Goal: Information Seeking & Learning: Find contact information

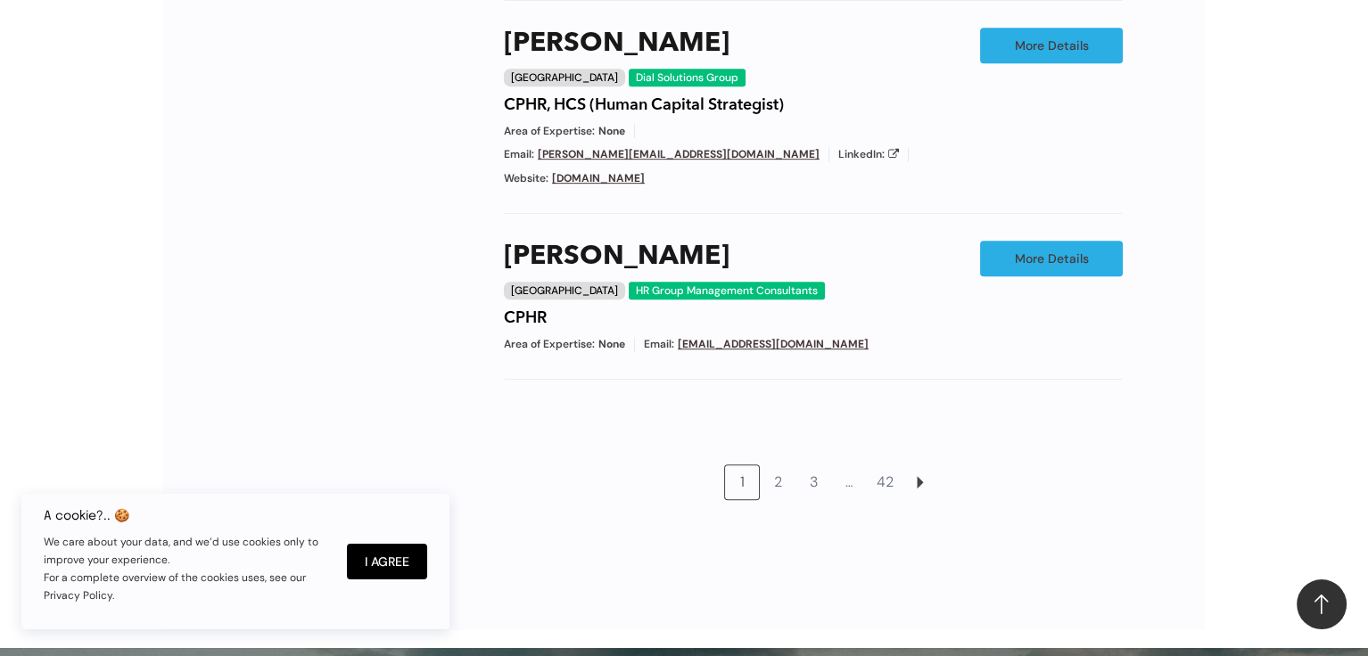
scroll to position [1694, 0]
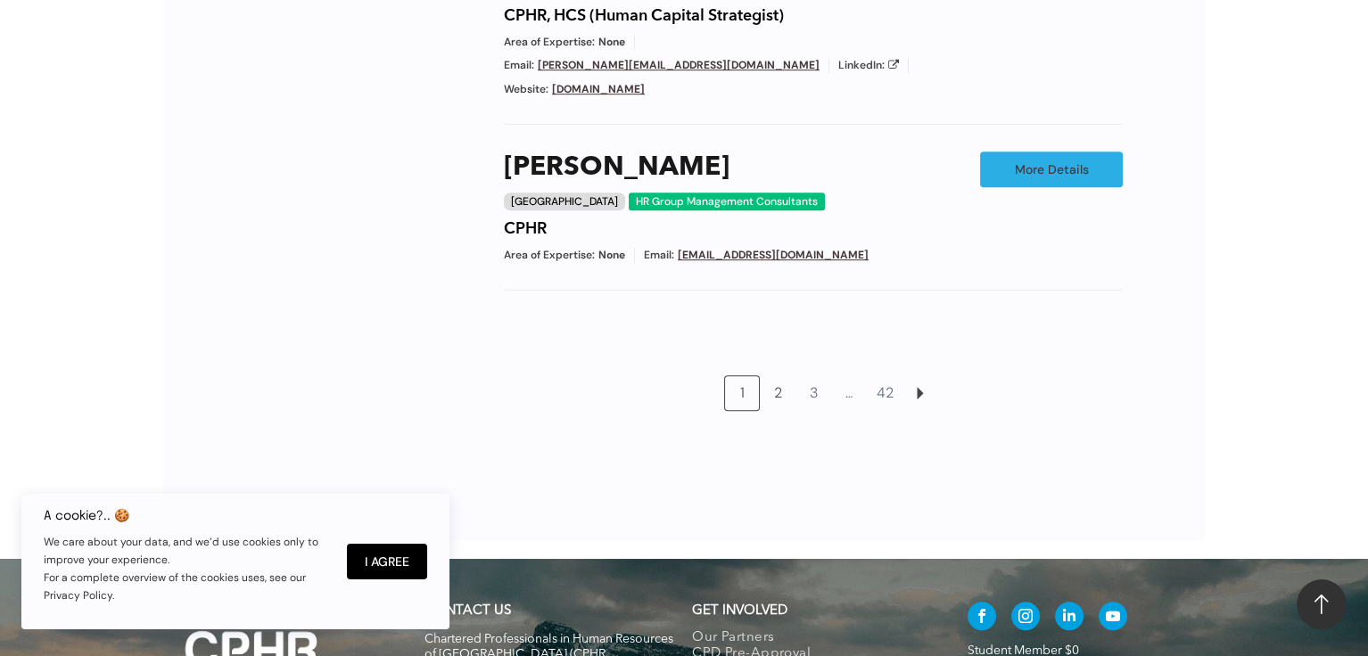
click at [774, 376] on link "2" at bounding box center [777, 393] width 34 height 34
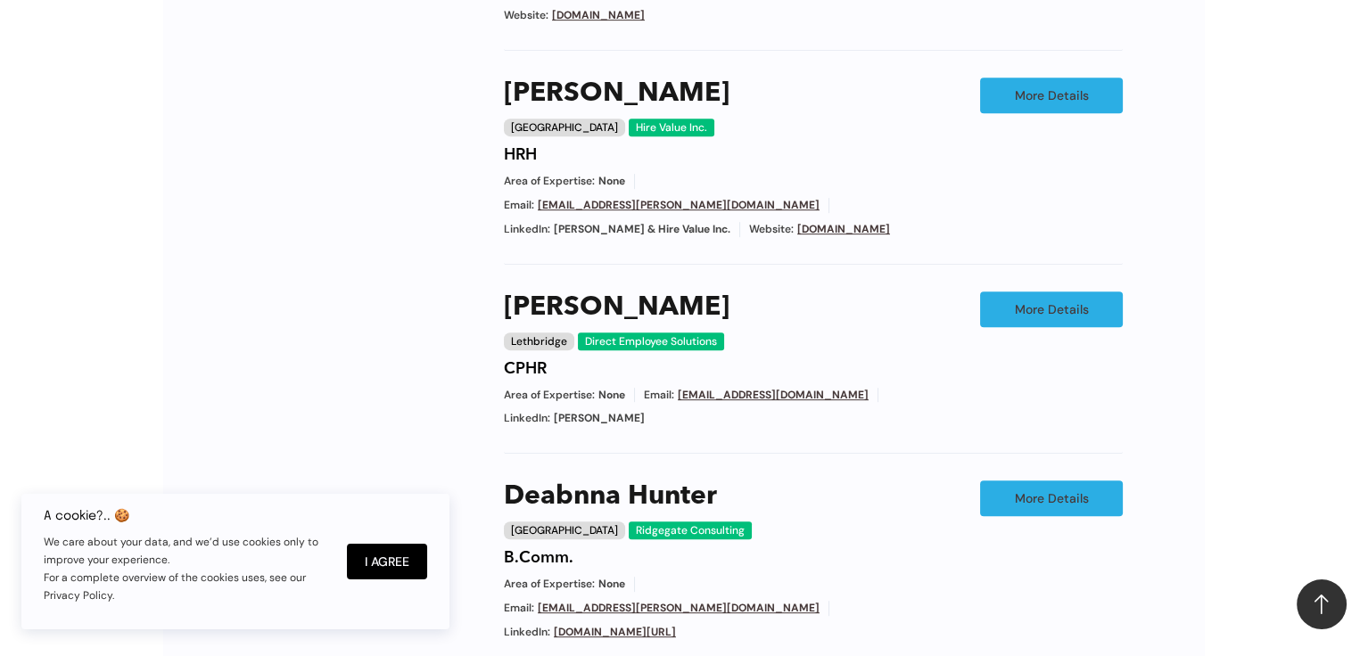
scroll to position [1678, 0]
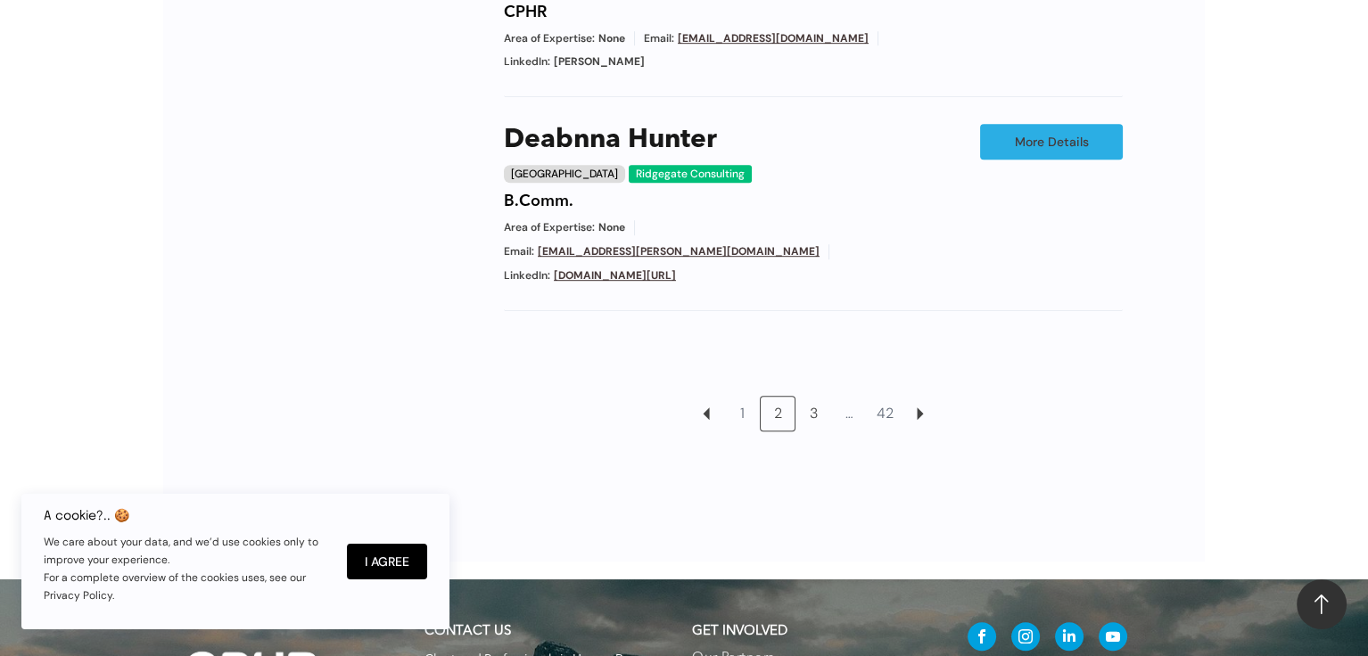
click at [809, 397] on link "3" at bounding box center [813, 414] width 34 height 34
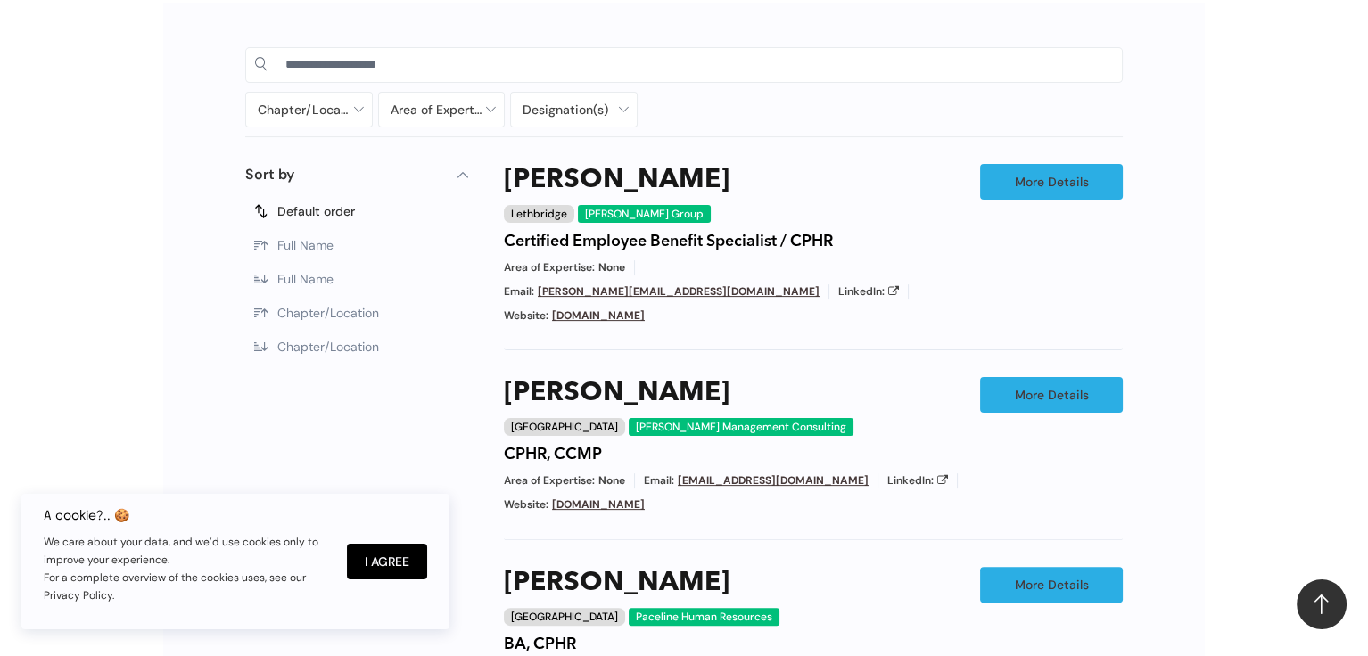
scroll to position [608, 0]
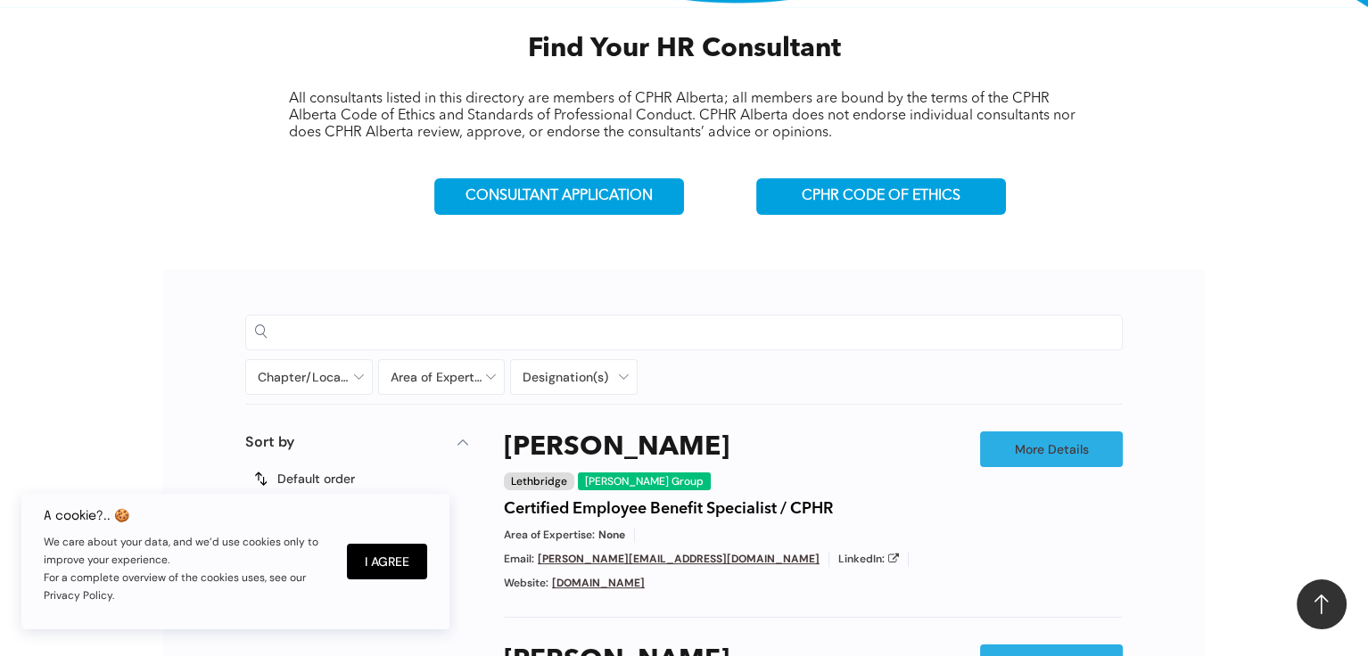
click at [466, 330] on input at bounding box center [698, 331] width 827 height 27
type input "**********"
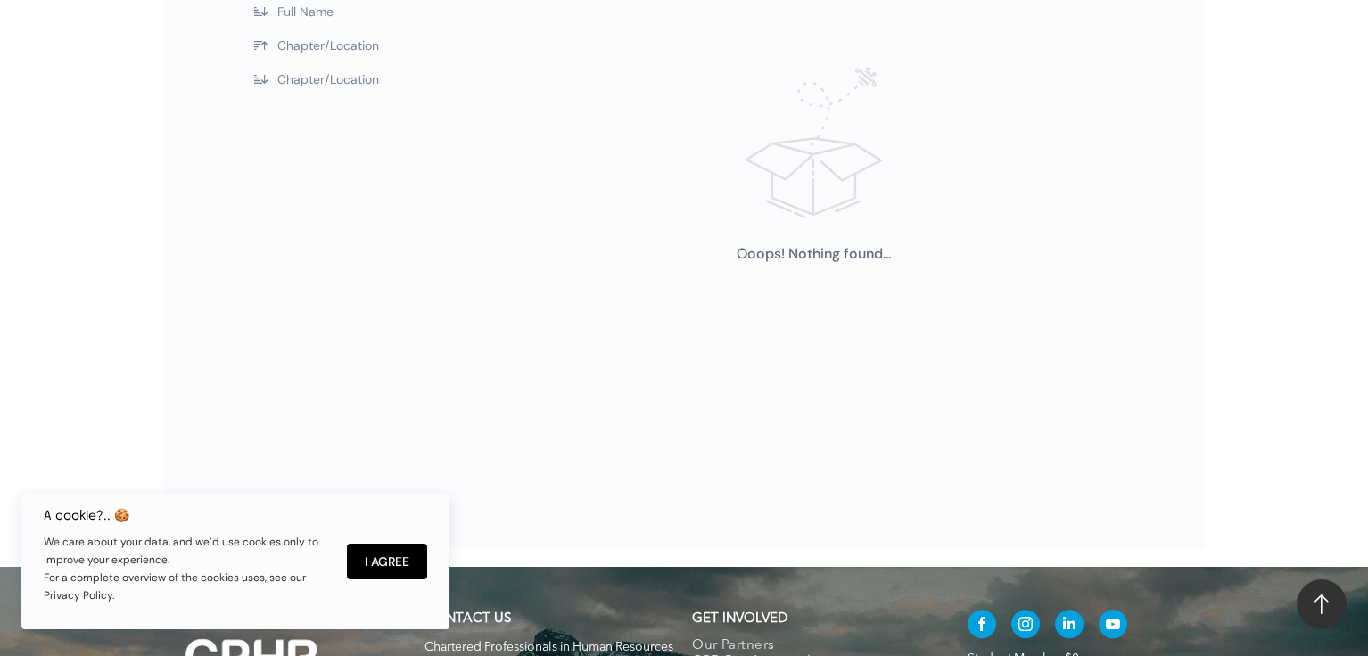
scroll to position [608, 0]
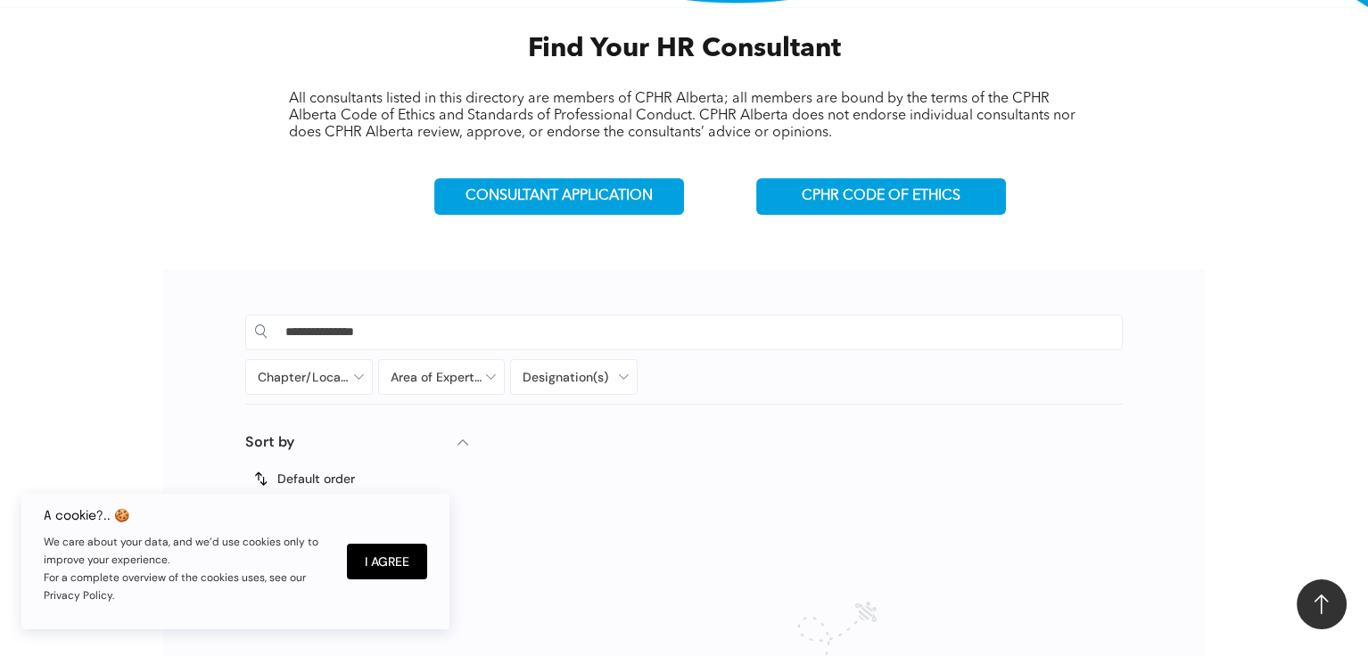
drag, startPoint x: 438, startPoint y: 324, endPoint x: 136, endPoint y: 323, distance: 301.3
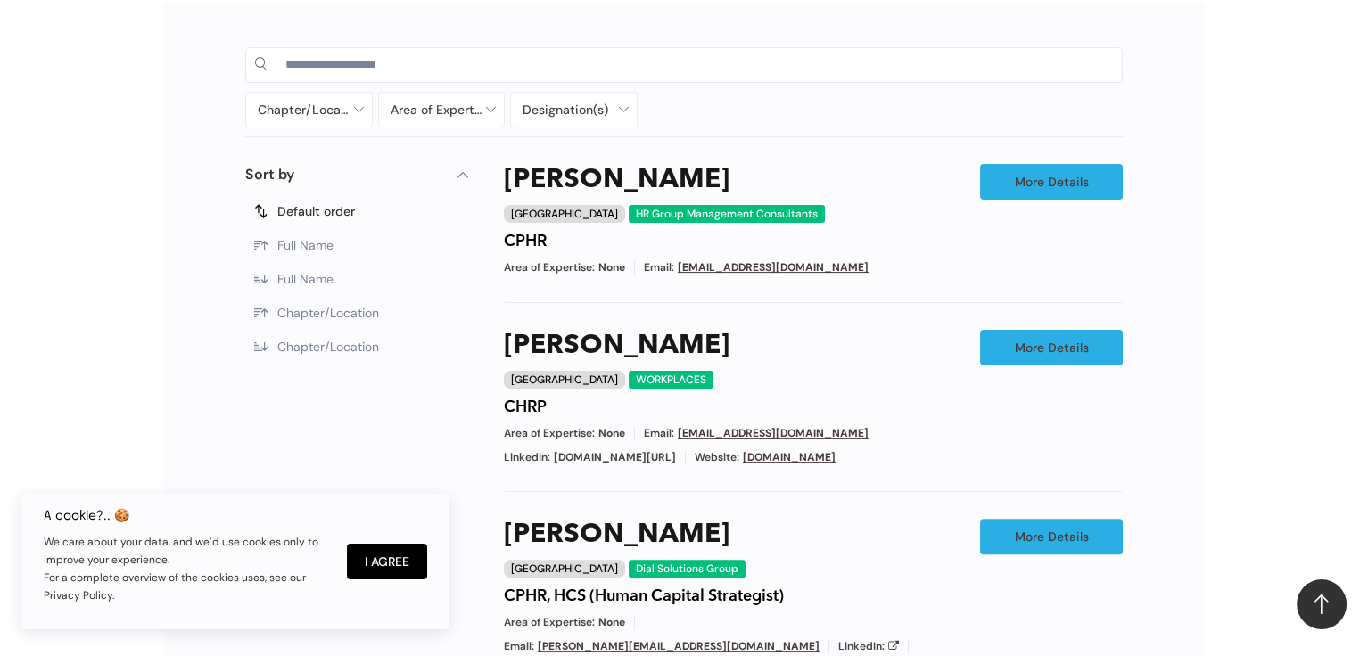
click at [375, 47] on div at bounding box center [684, 64] width 858 height 36
click at [373, 57] on input at bounding box center [698, 64] width 827 height 27
type input "**********"
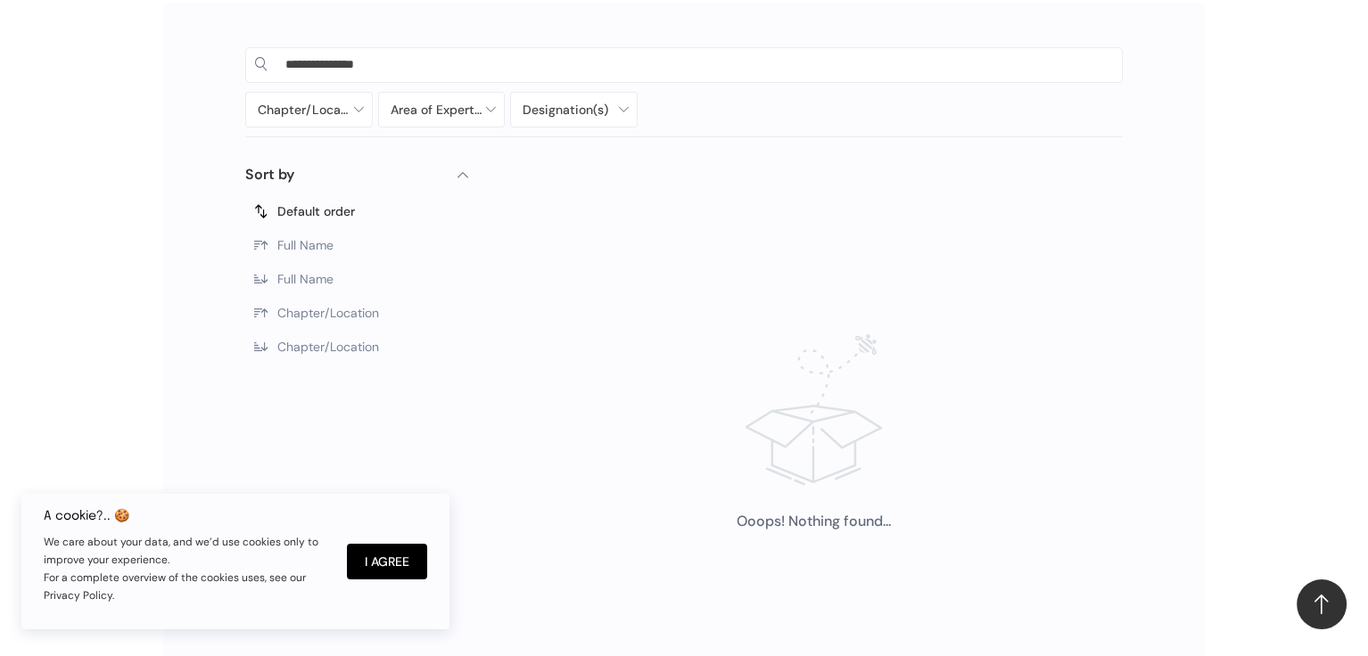
drag, startPoint x: 393, startPoint y: 61, endPoint x: 183, endPoint y: 53, distance: 210.5
click at [183, 53] on div "**********" at bounding box center [683, 356] width 1041 height 706
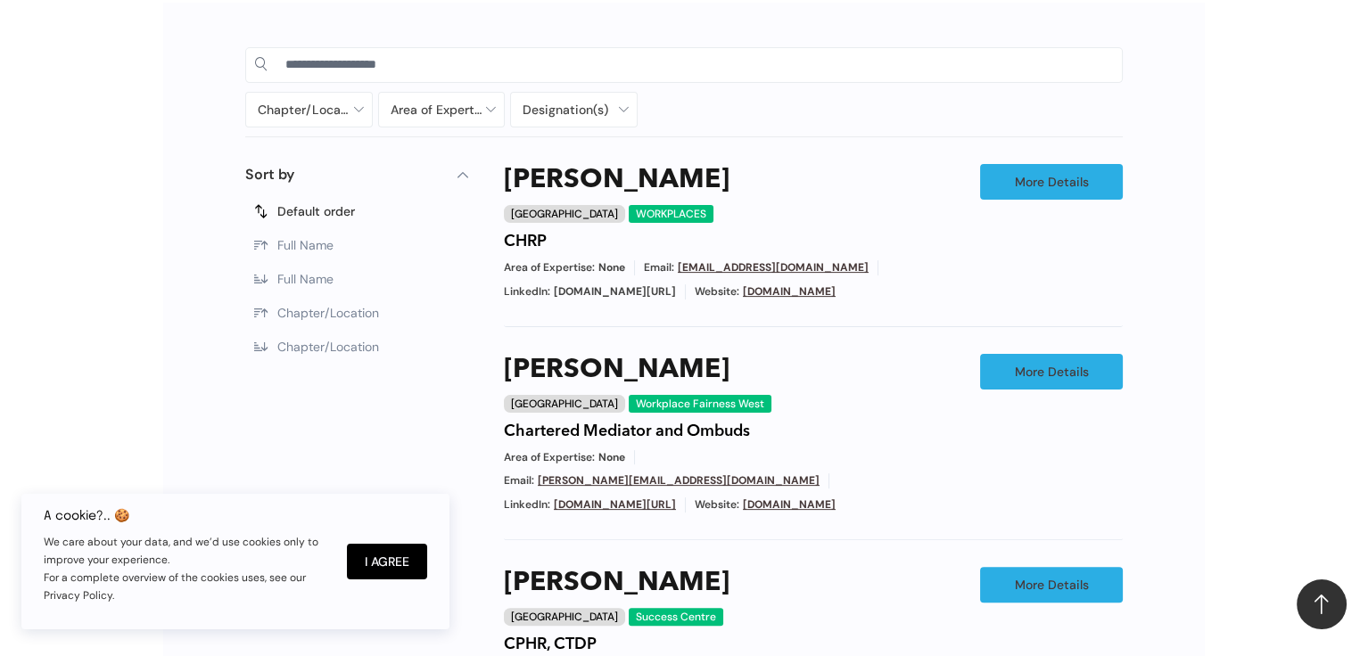
click at [344, 316] on span "Chapter/Location" at bounding box center [328, 313] width 102 height 16
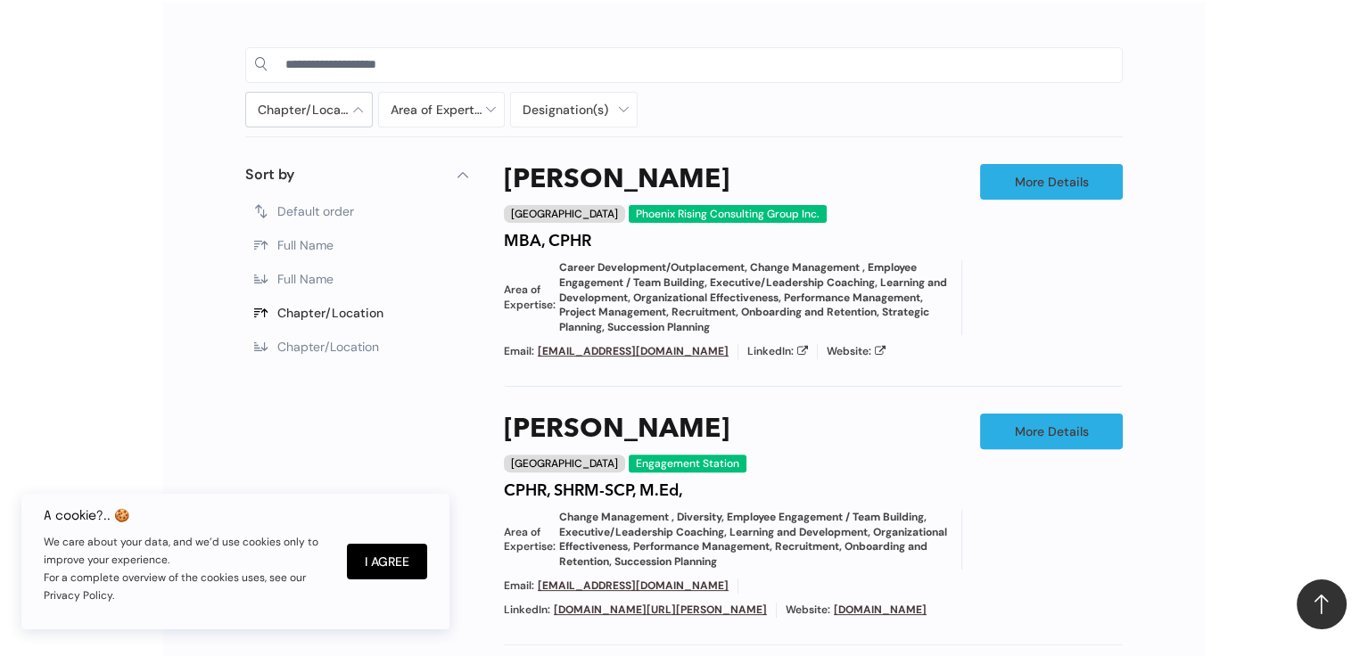
click at [359, 100] on div at bounding box center [309, 110] width 126 height 34
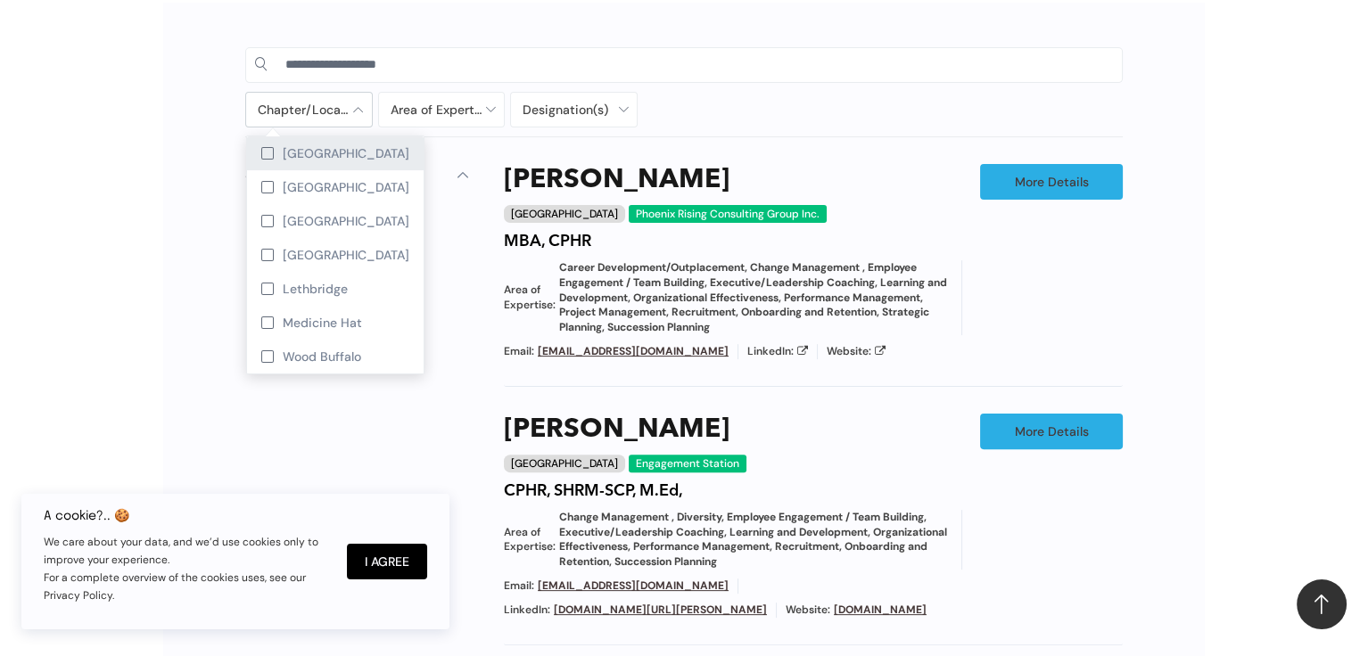
click at [320, 152] on span "[GEOGRAPHIC_DATA]" at bounding box center [346, 153] width 127 height 16
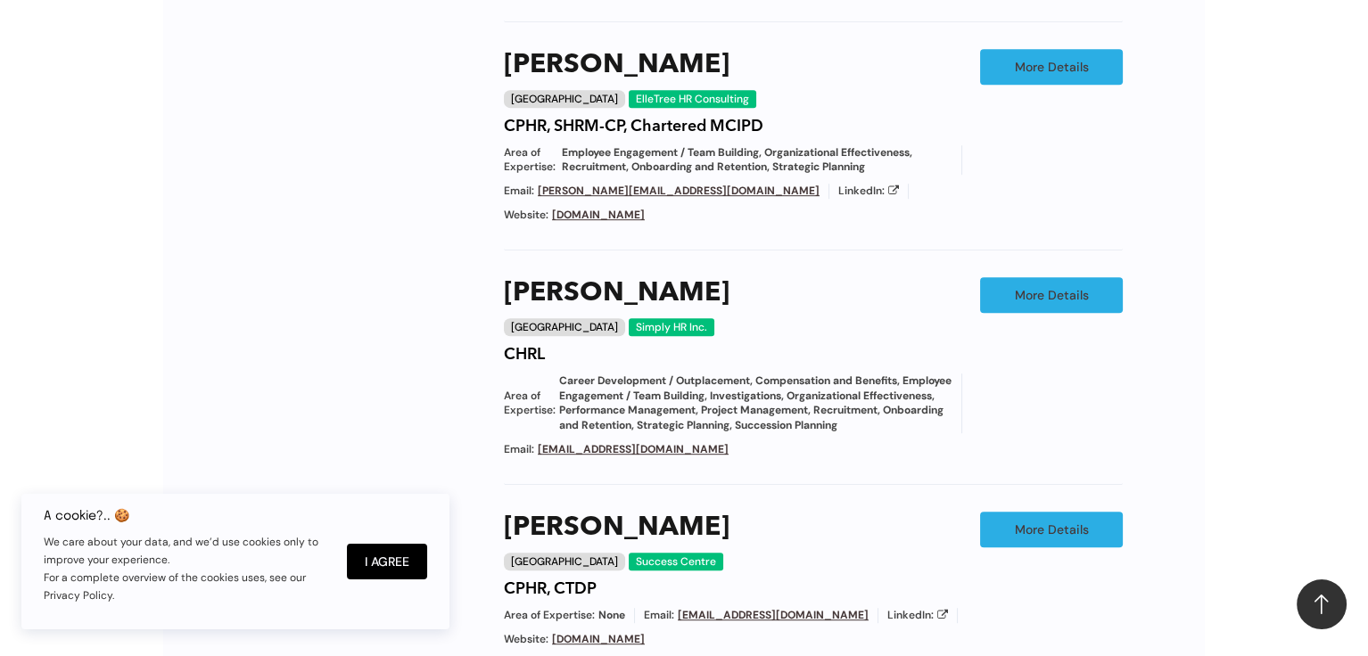
scroll to position [1806, 0]
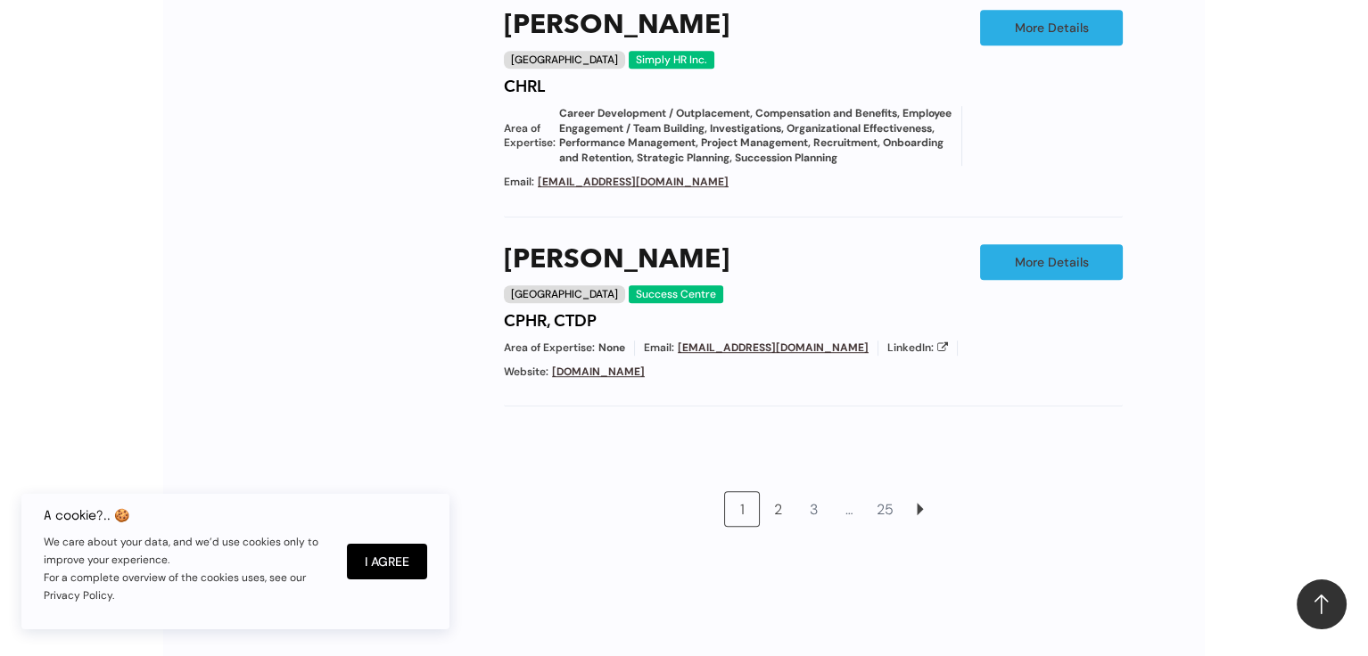
click at [784, 521] on link "2" at bounding box center [777, 509] width 34 height 34
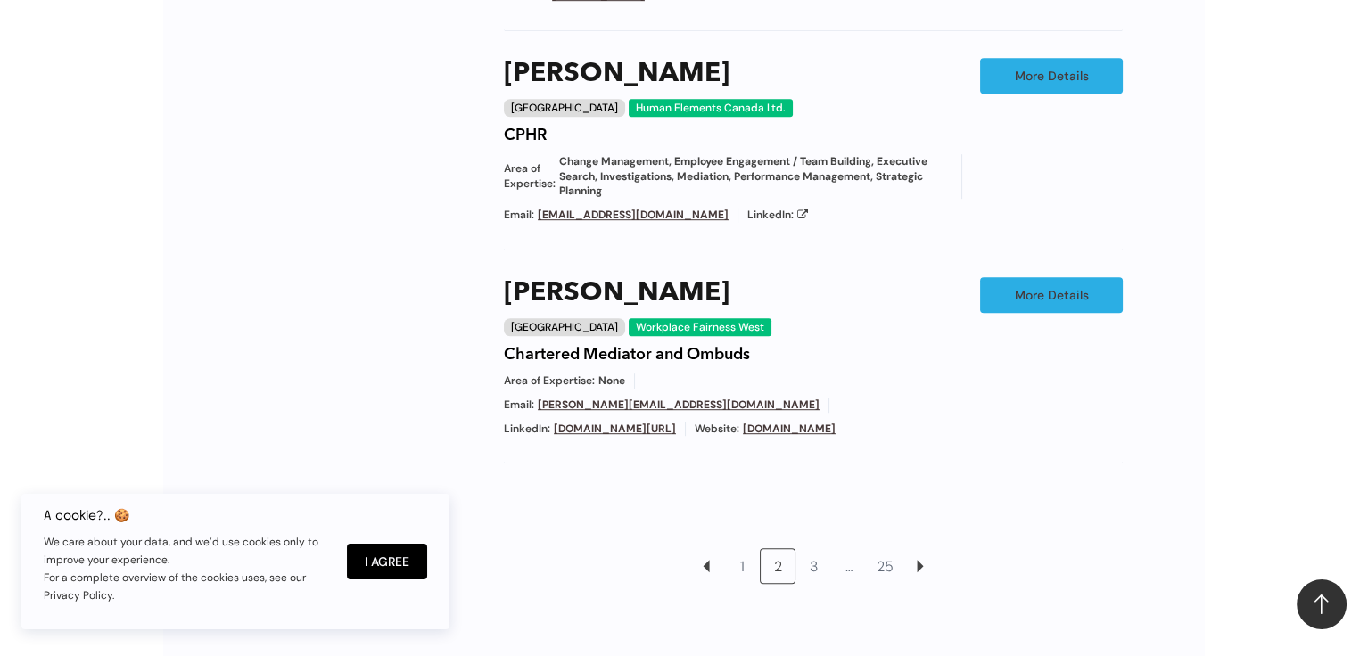
scroll to position [1856, 0]
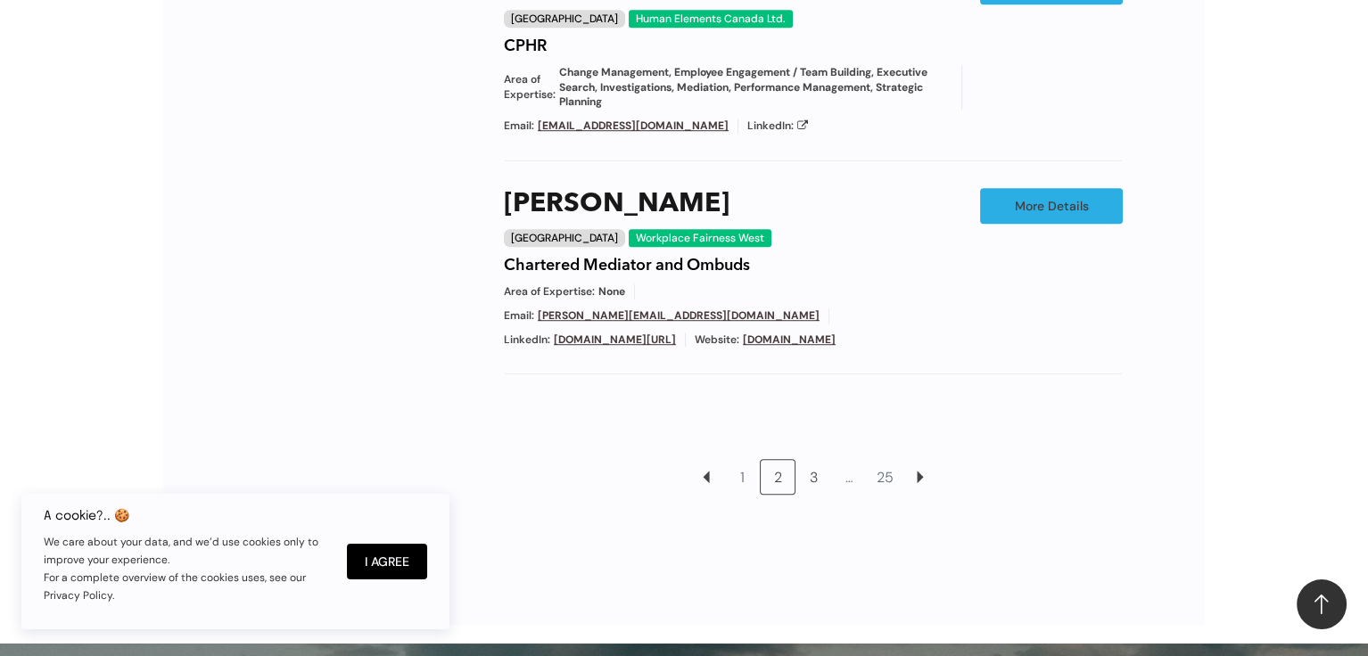
click at [808, 460] on link "3" at bounding box center [813, 477] width 34 height 34
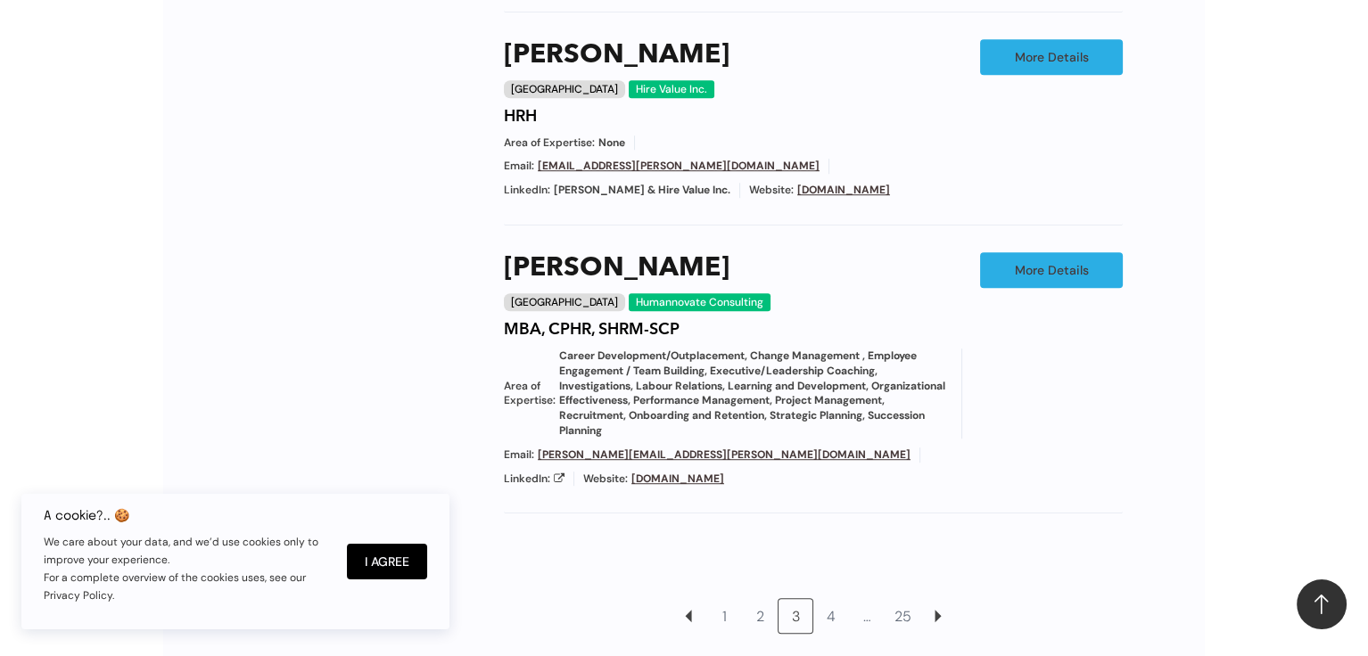
scroll to position [1945, 0]
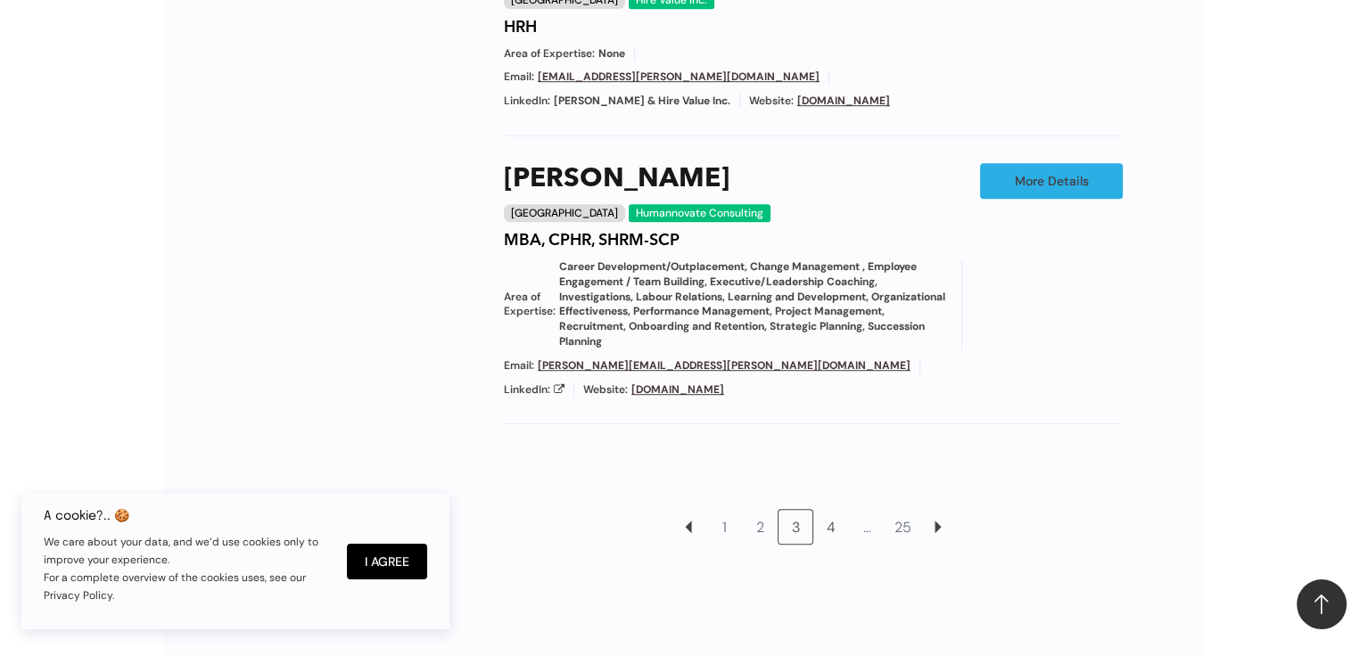
click at [830, 510] on link "4" at bounding box center [831, 527] width 34 height 34
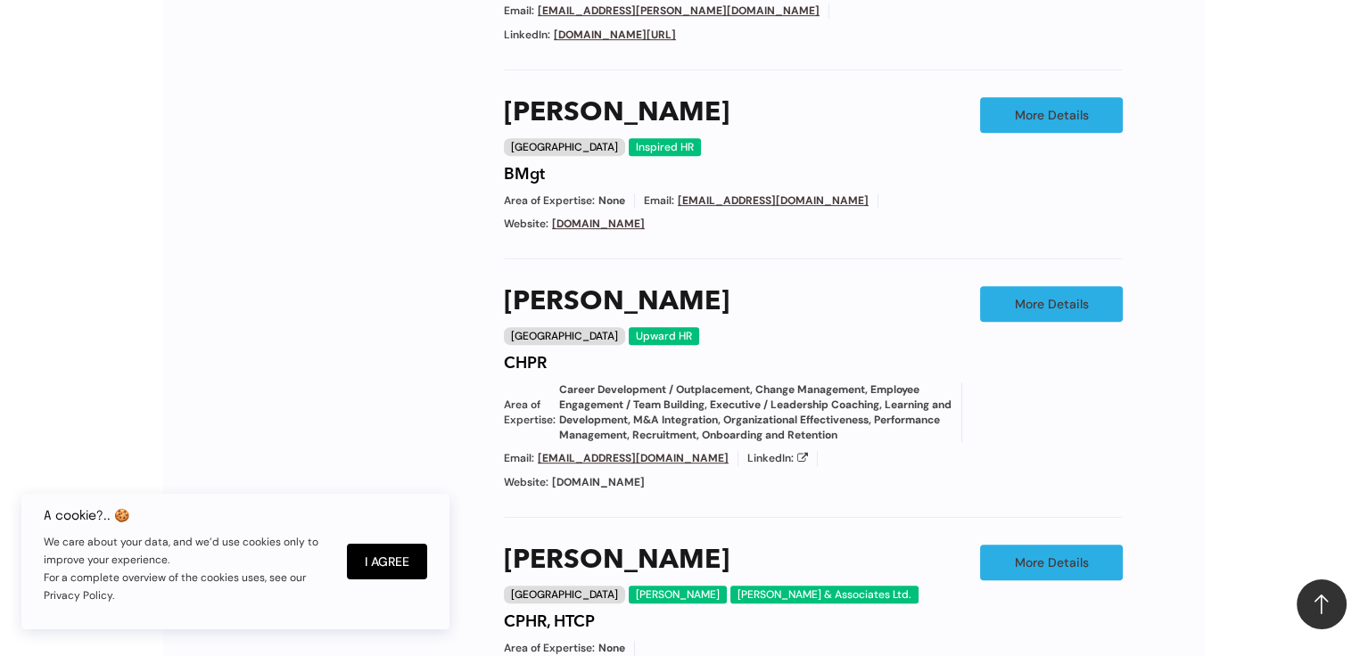
scroll to position [1767, 0]
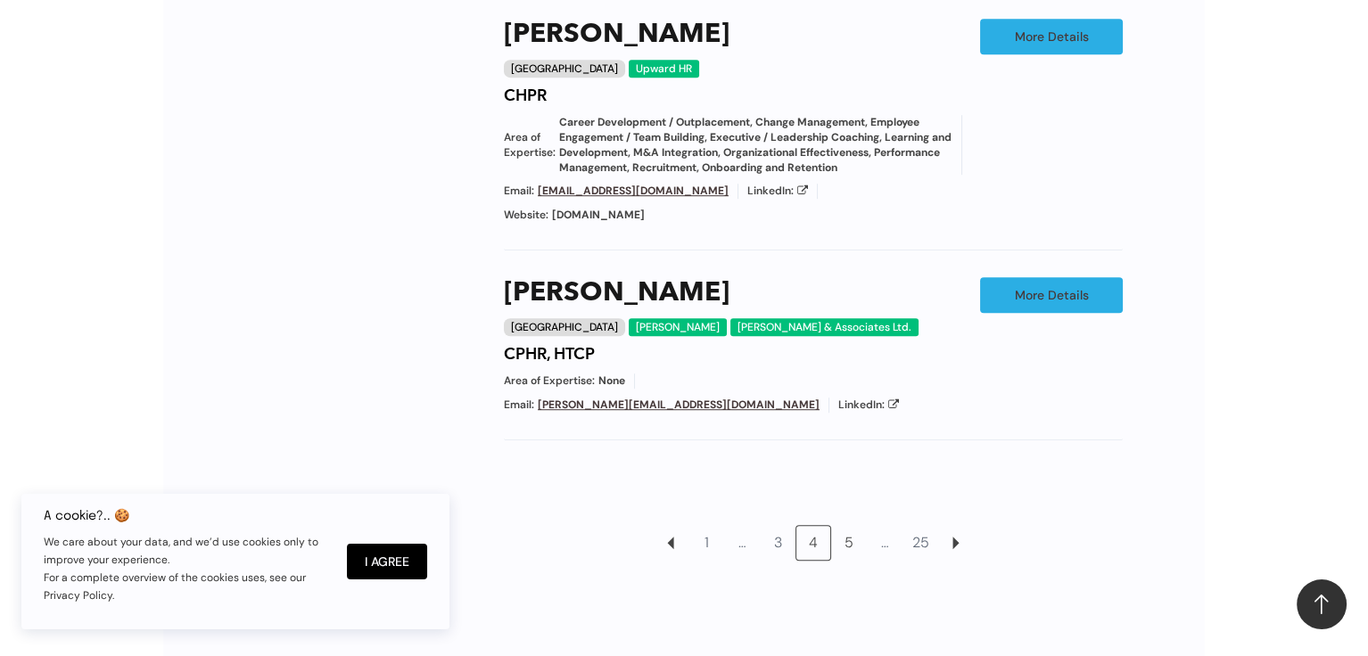
click at [839, 526] on link "5" at bounding box center [849, 543] width 34 height 34
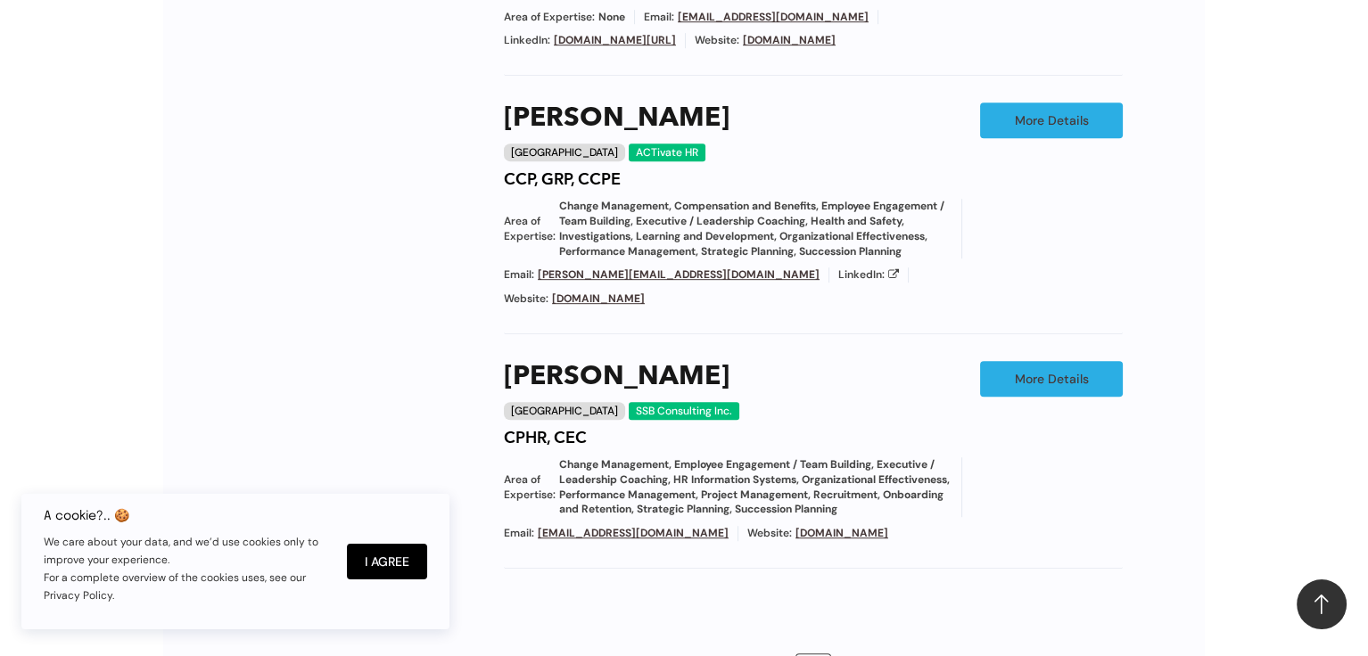
scroll to position [1678, 0]
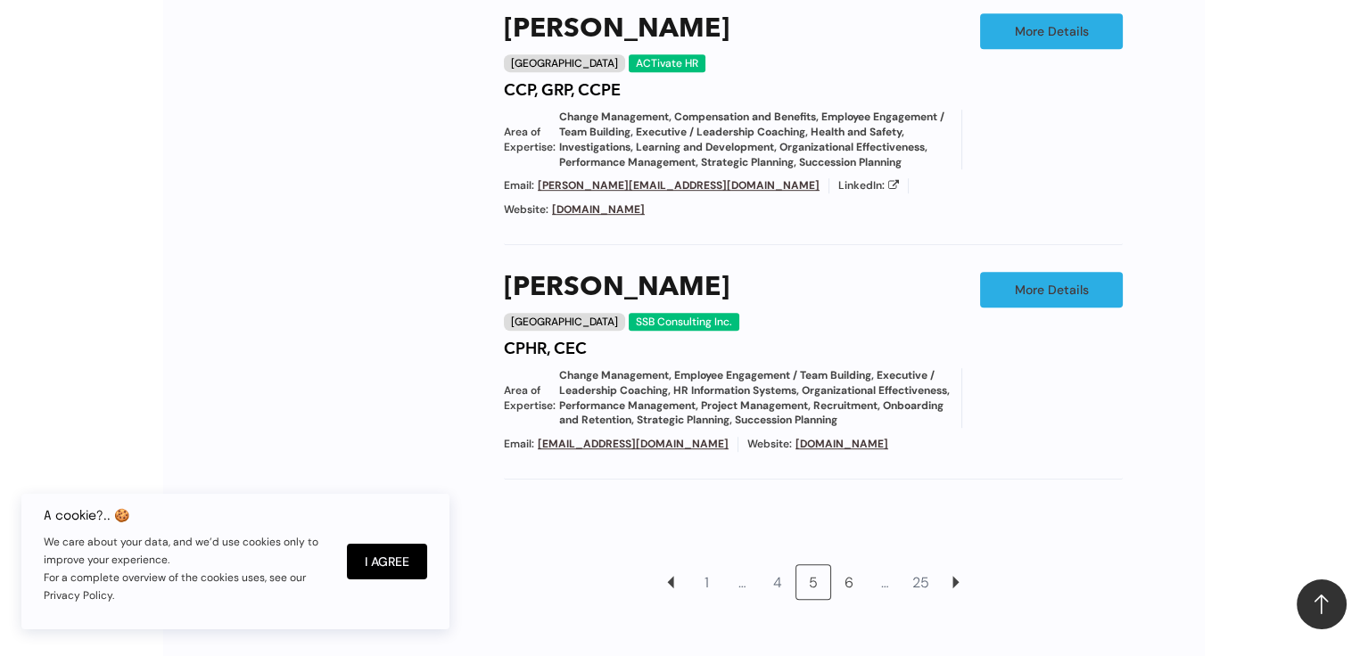
click at [843, 565] on link "6" at bounding box center [849, 582] width 34 height 34
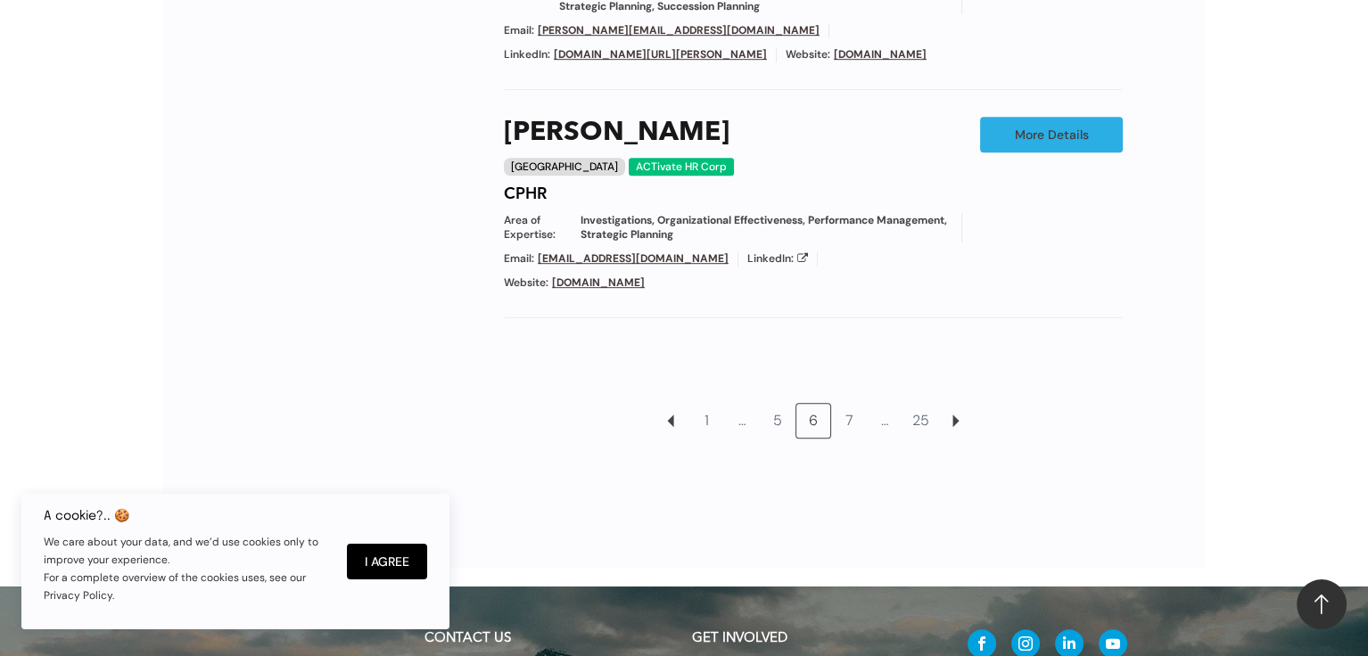
scroll to position [2035, 0]
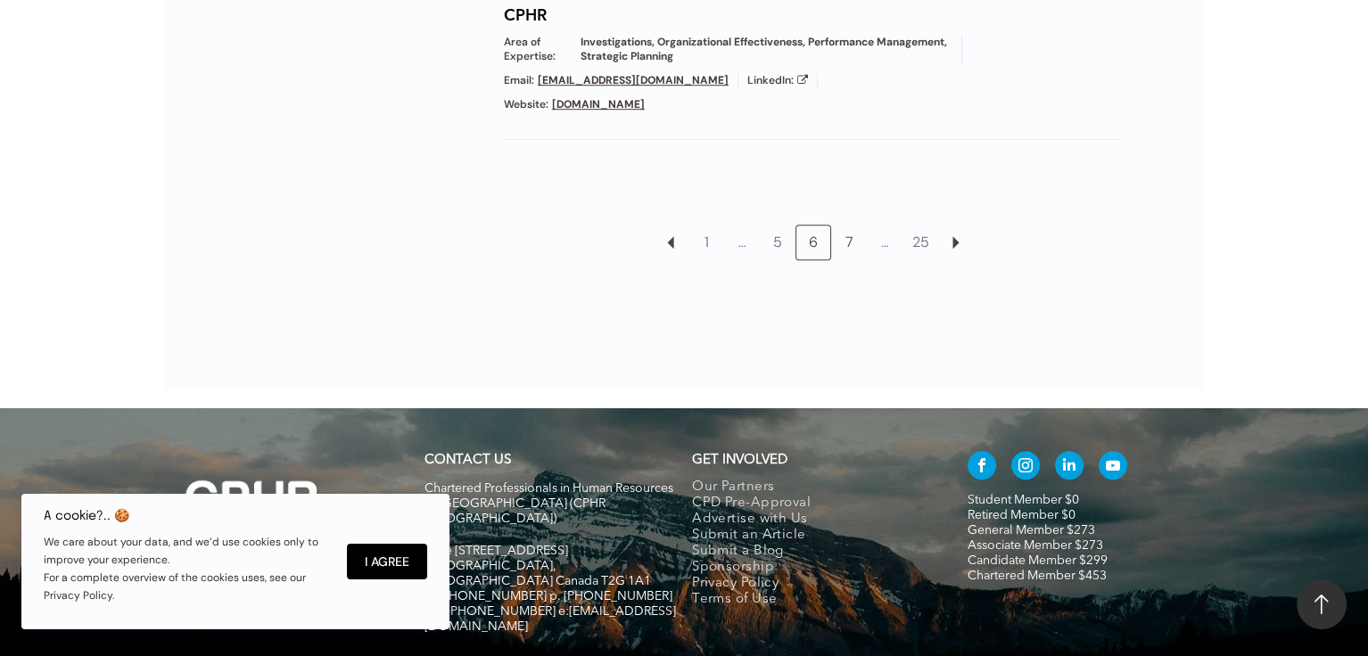
click at [845, 234] on link "7" at bounding box center [849, 243] width 34 height 34
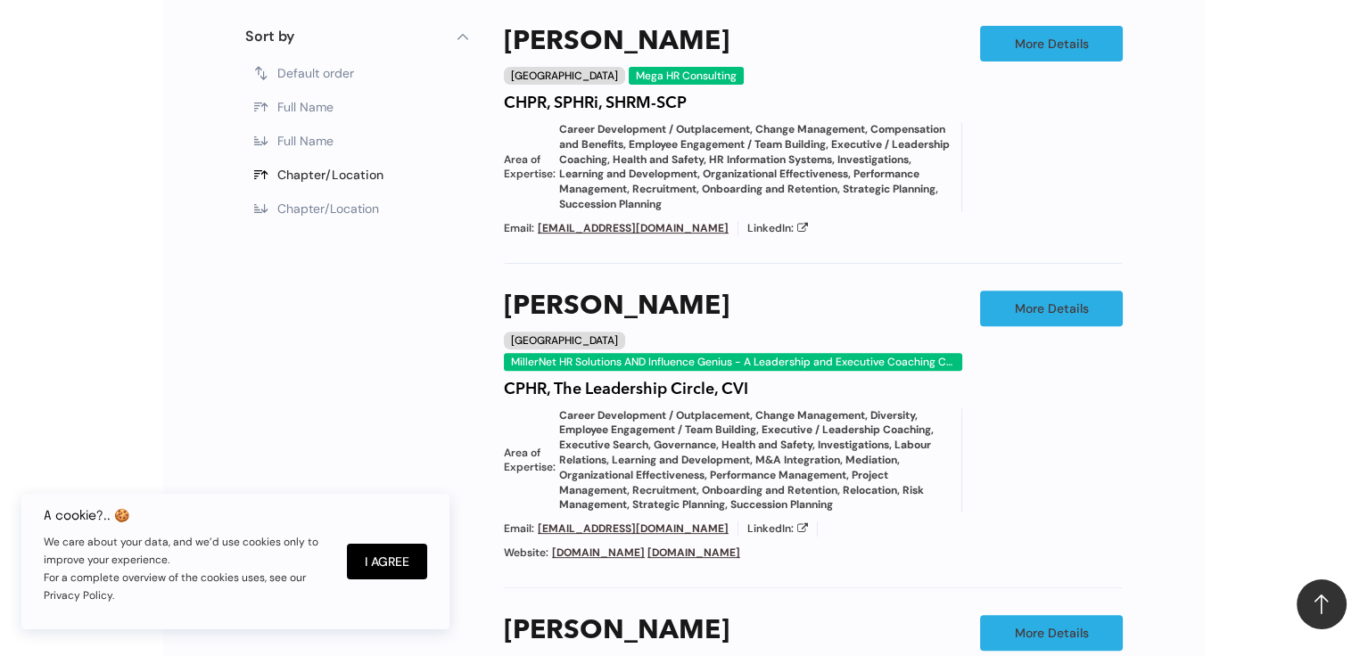
scroll to position [1143, 0]
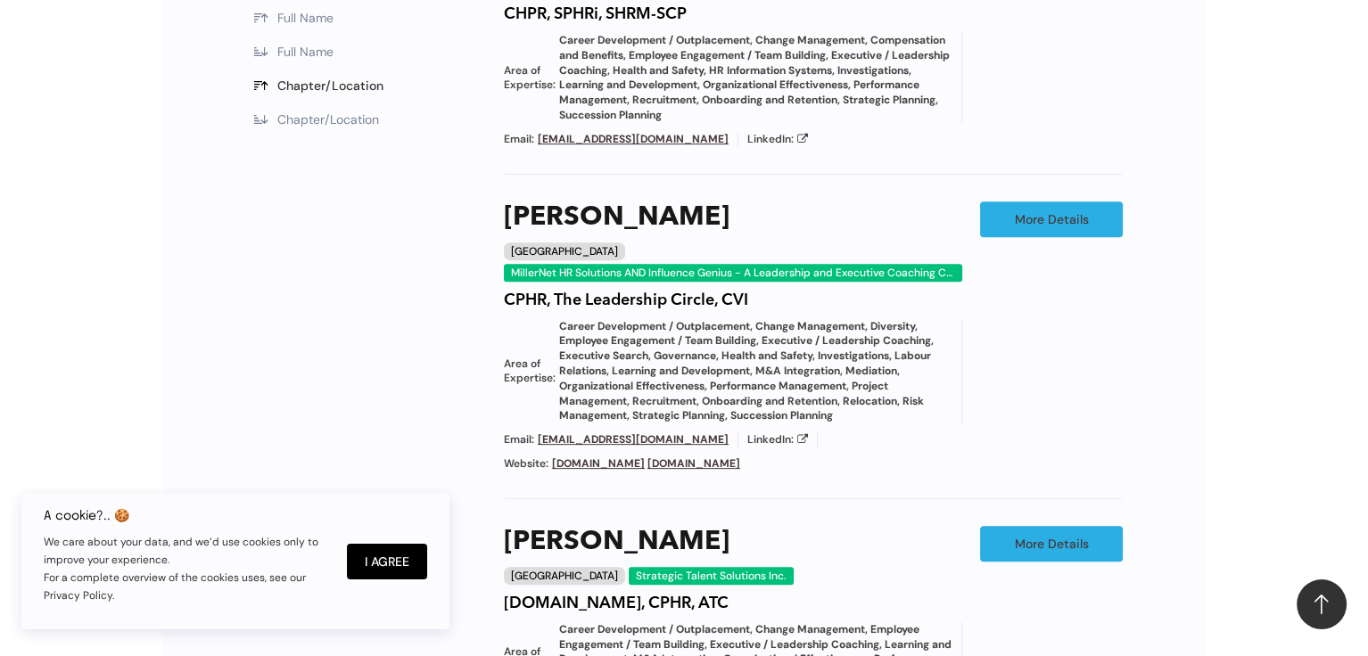
click at [737, 460] on link "www.influencegenius.com" at bounding box center [693, 463] width 93 height 14
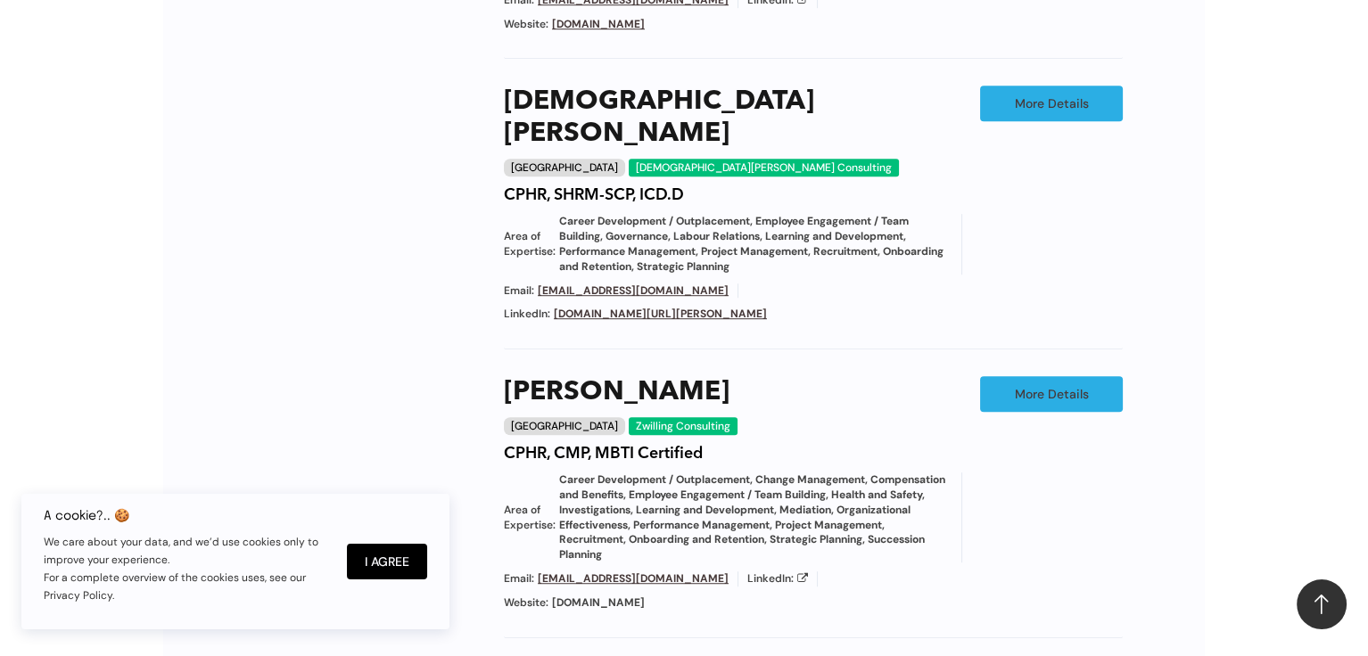
scroll to position [1945, 0]
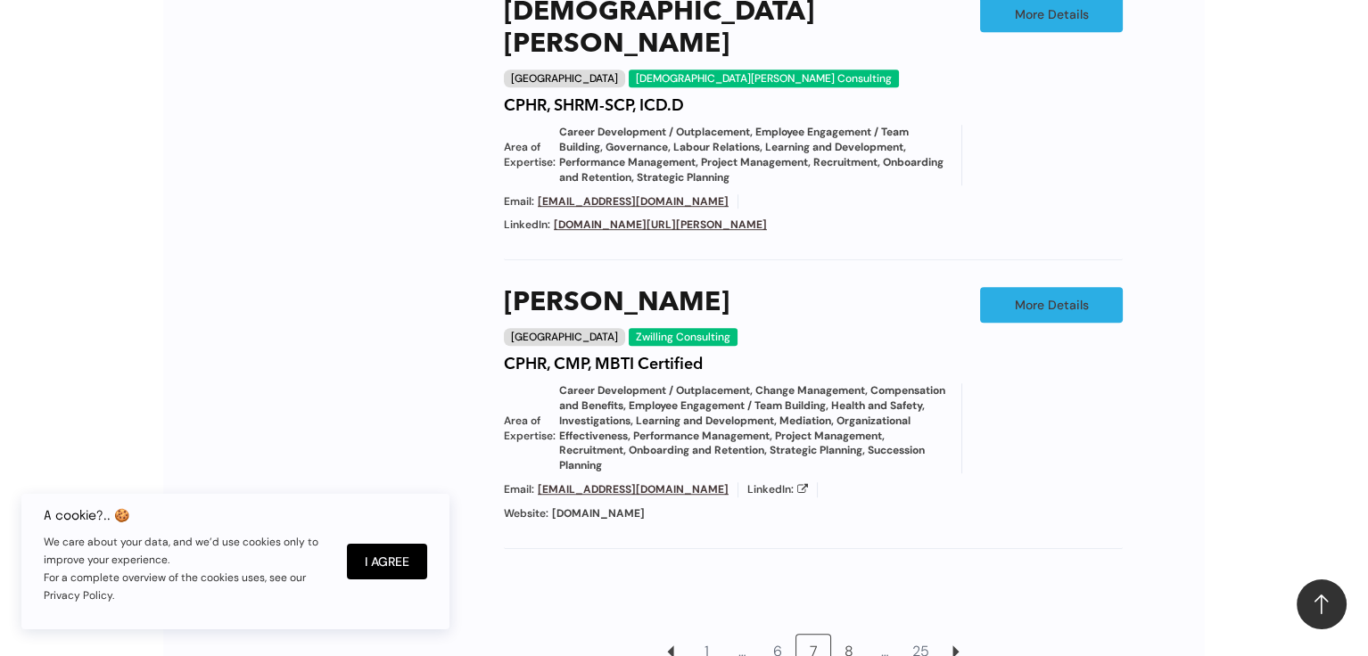
click at [848, 635] on link "8" at bounding box center [849, 652] width 34 height 34
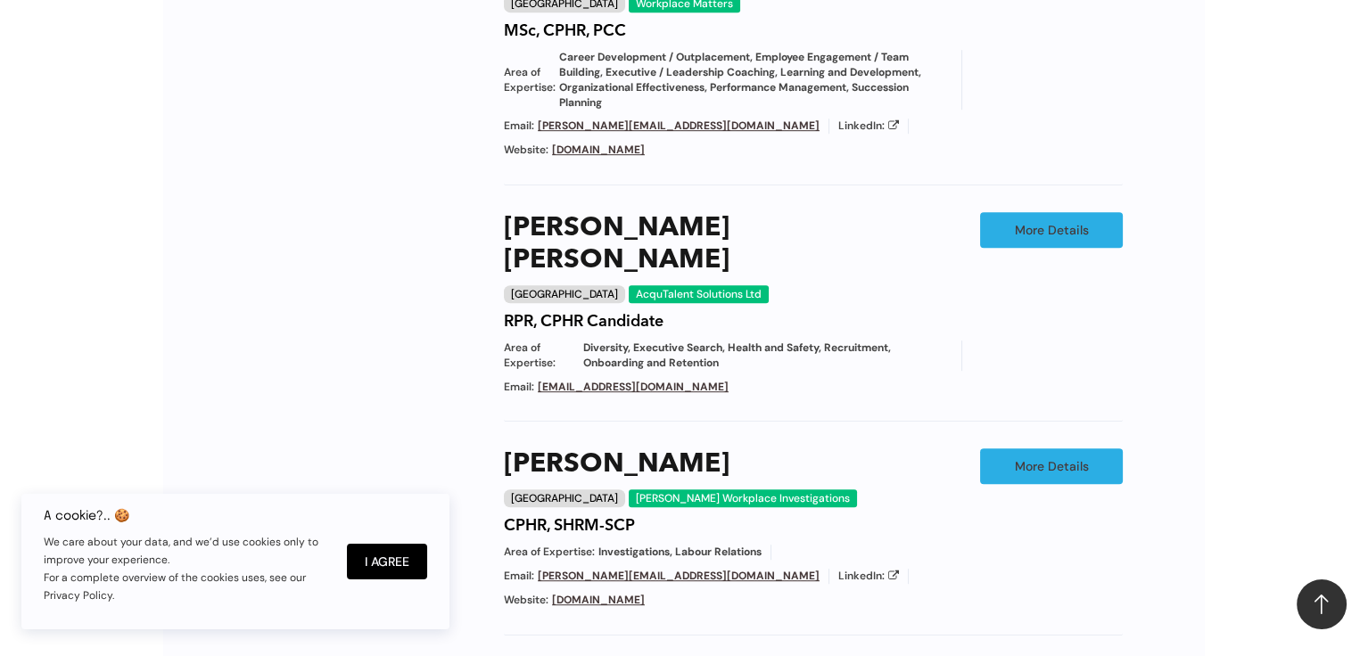
scroll to position [1856, 0]
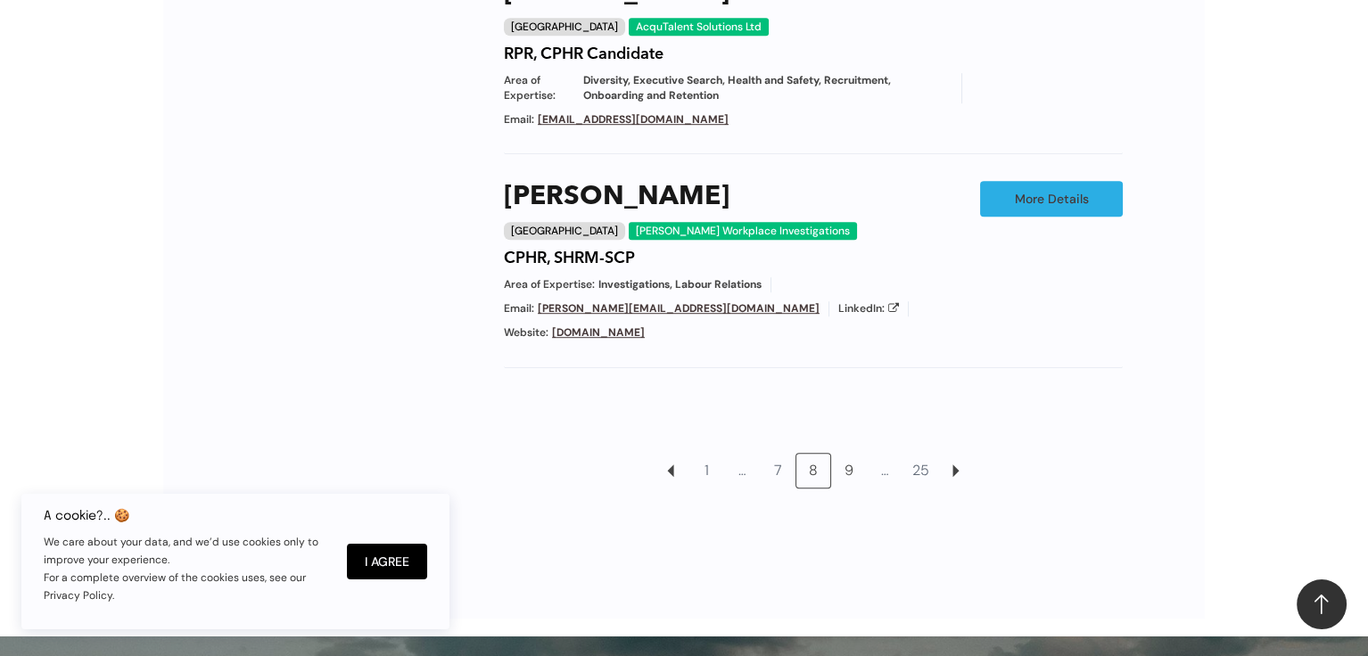
click at [846, 454] on link "9" at bounding box center [849, 471] width 34 height 34
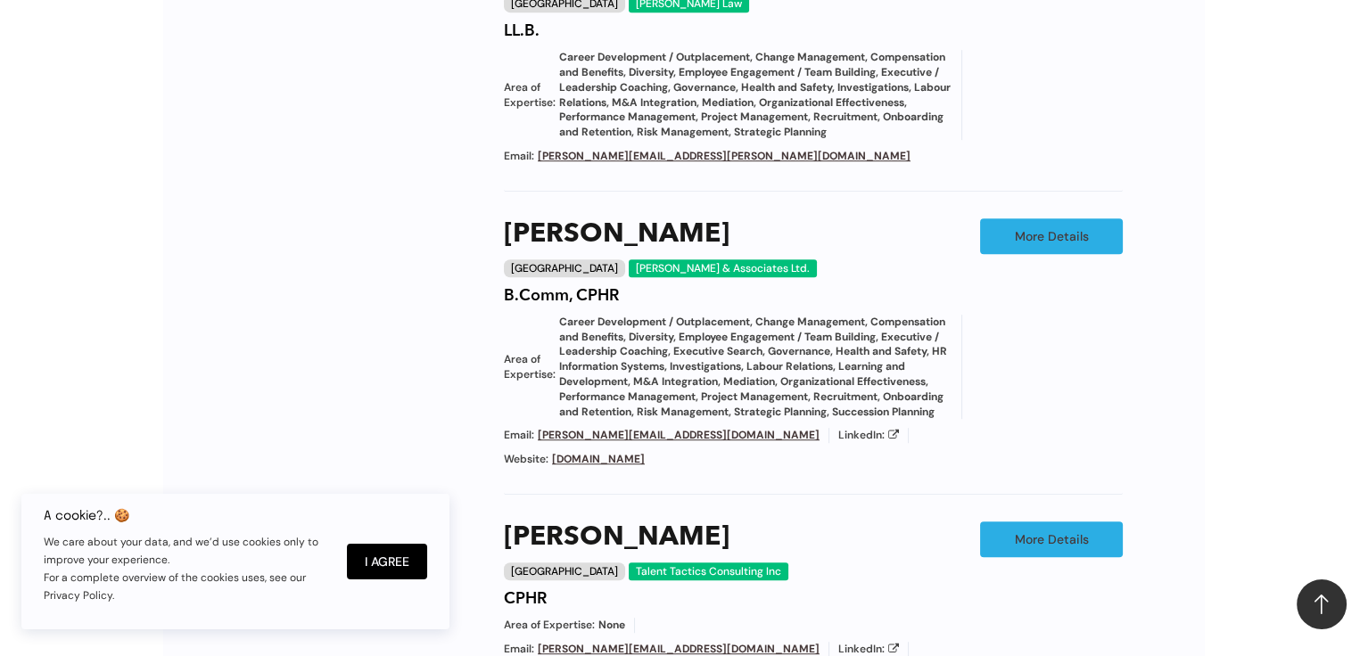
scroll to position [1767, 0]
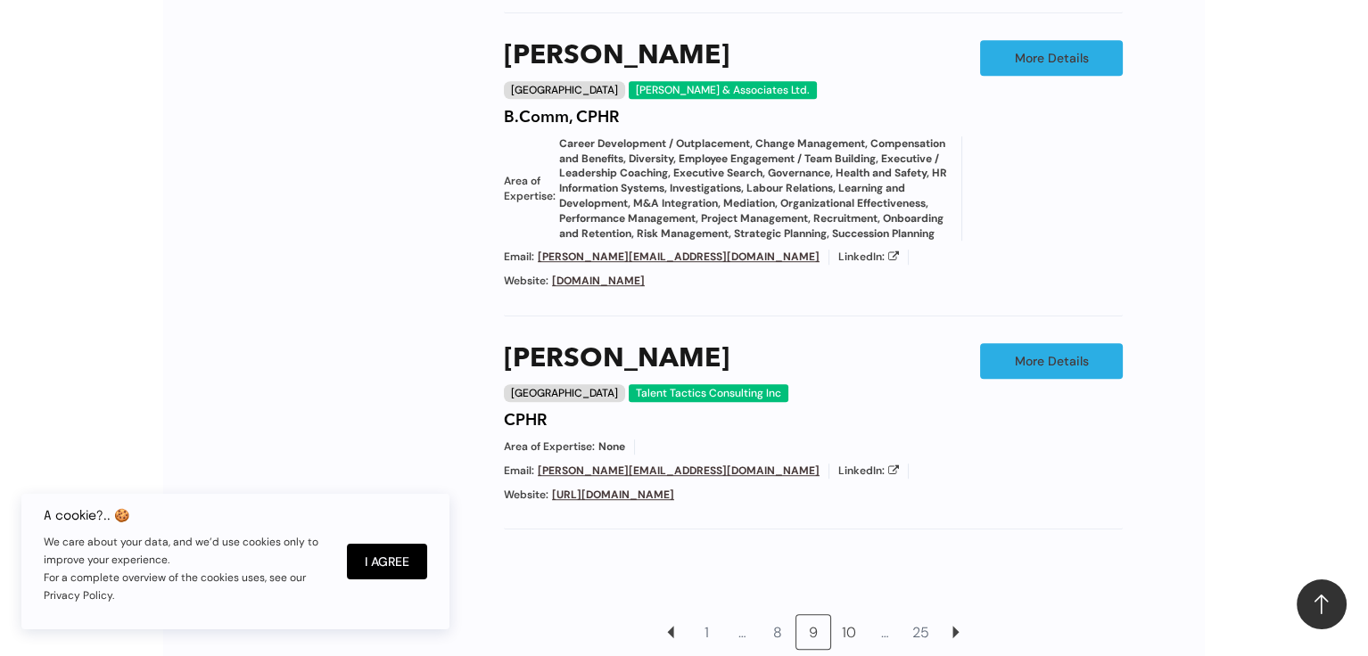
click at [855, 629] on link "10" at bounding box center [849, 632] width 34 height 34
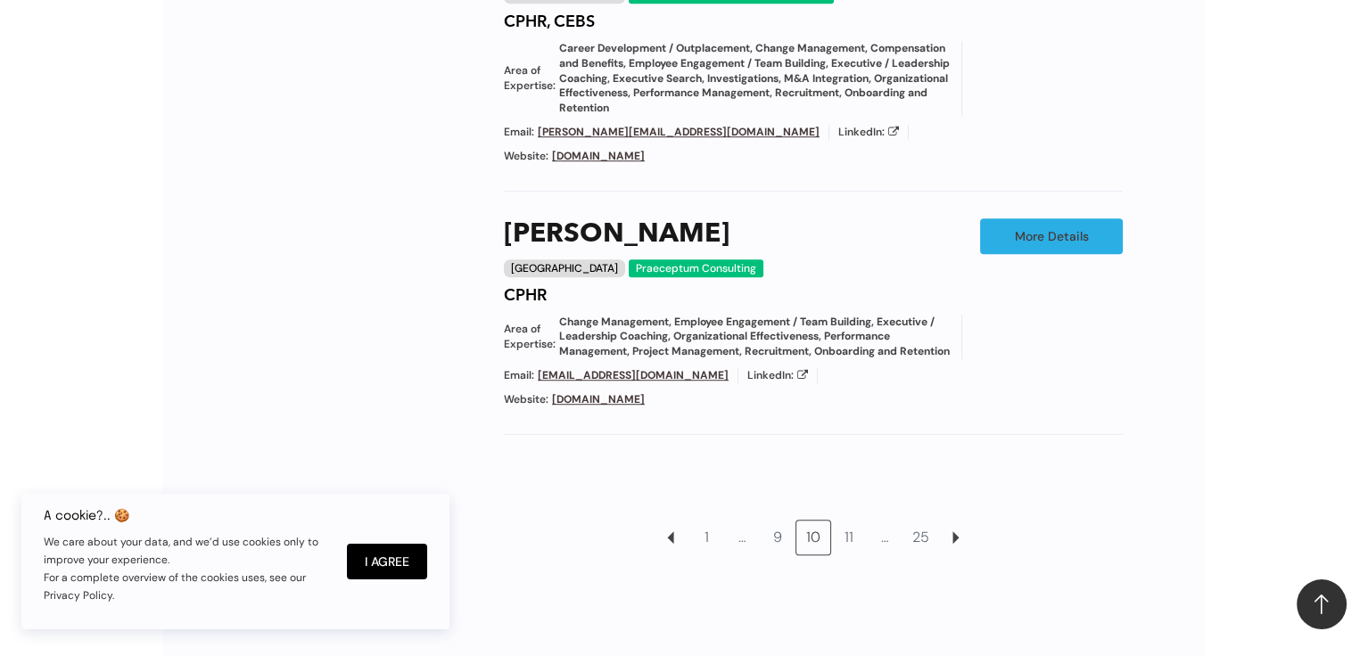
scroll to position [1945, 0]
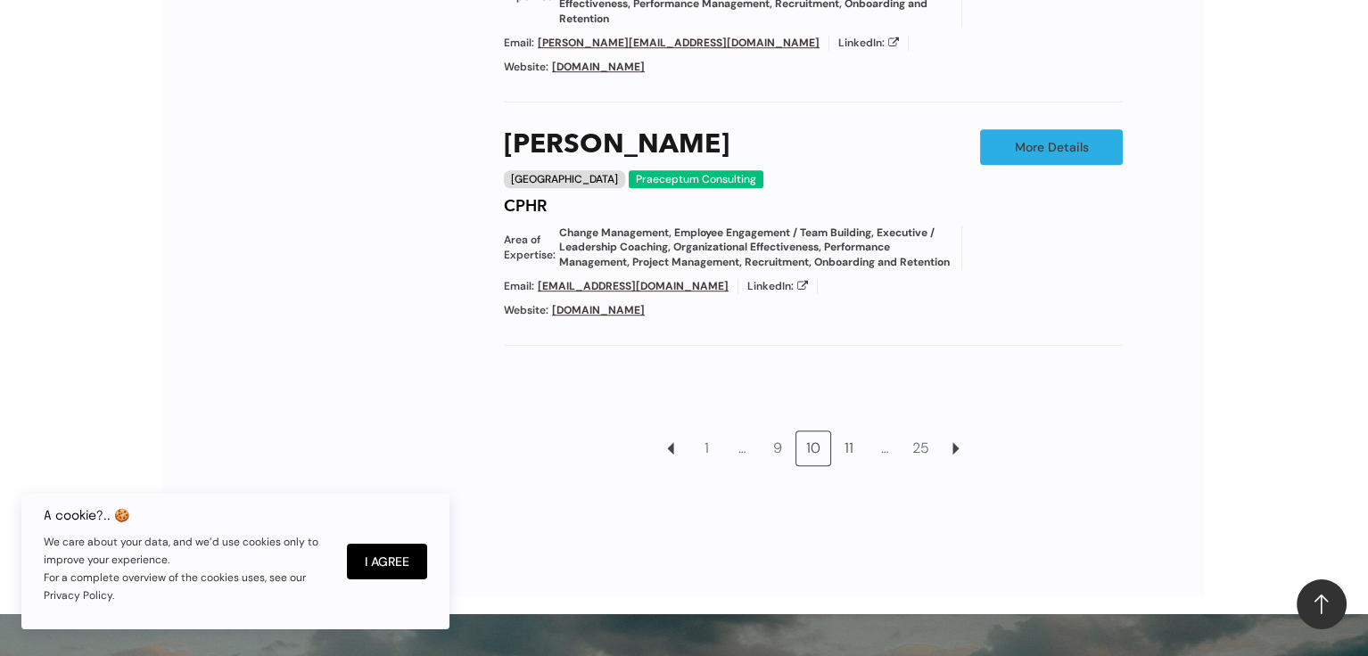
click at [854, 432] on link "11" at bounding box center [849, 449] width 34 height 34
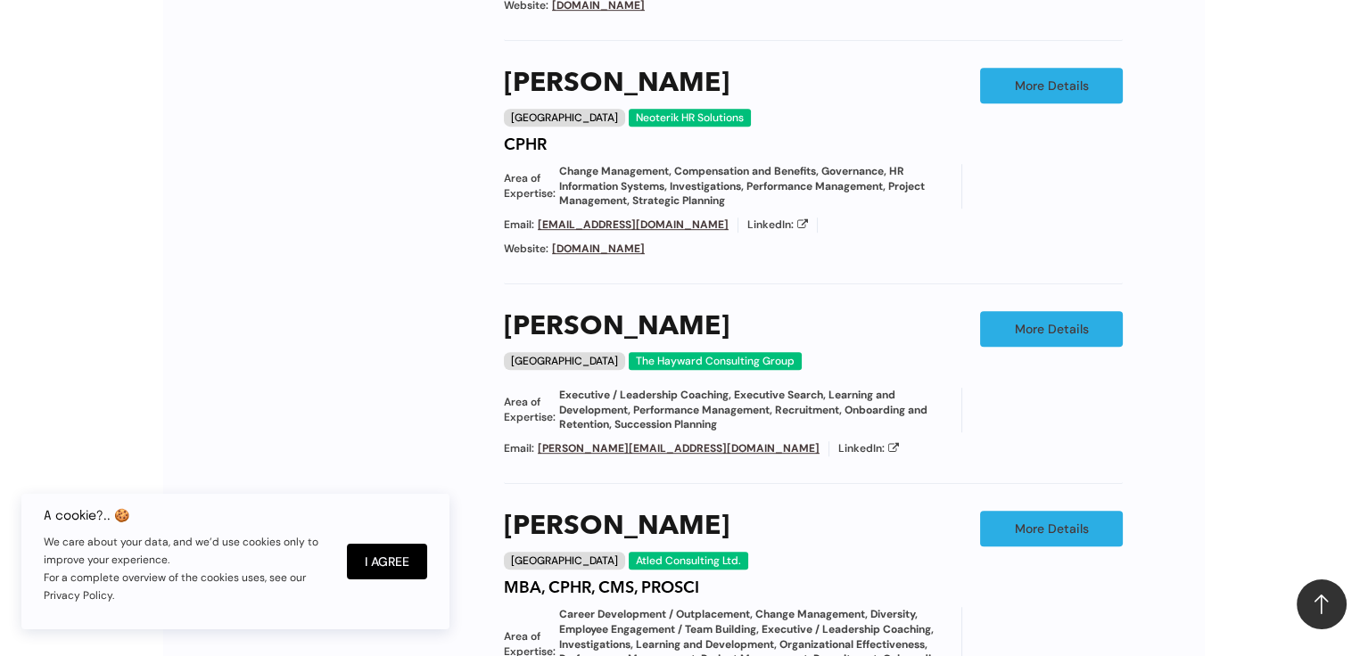
scroll to position [1767, 0]
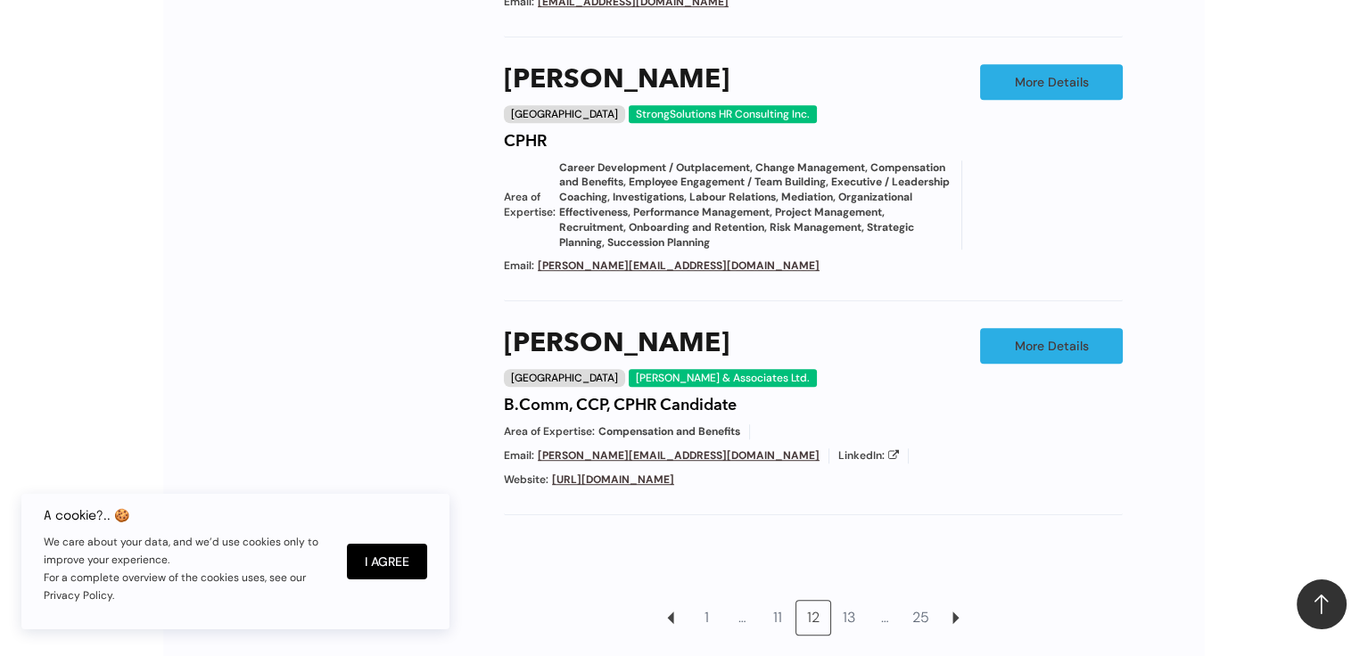
scroll to position [1856, 0]
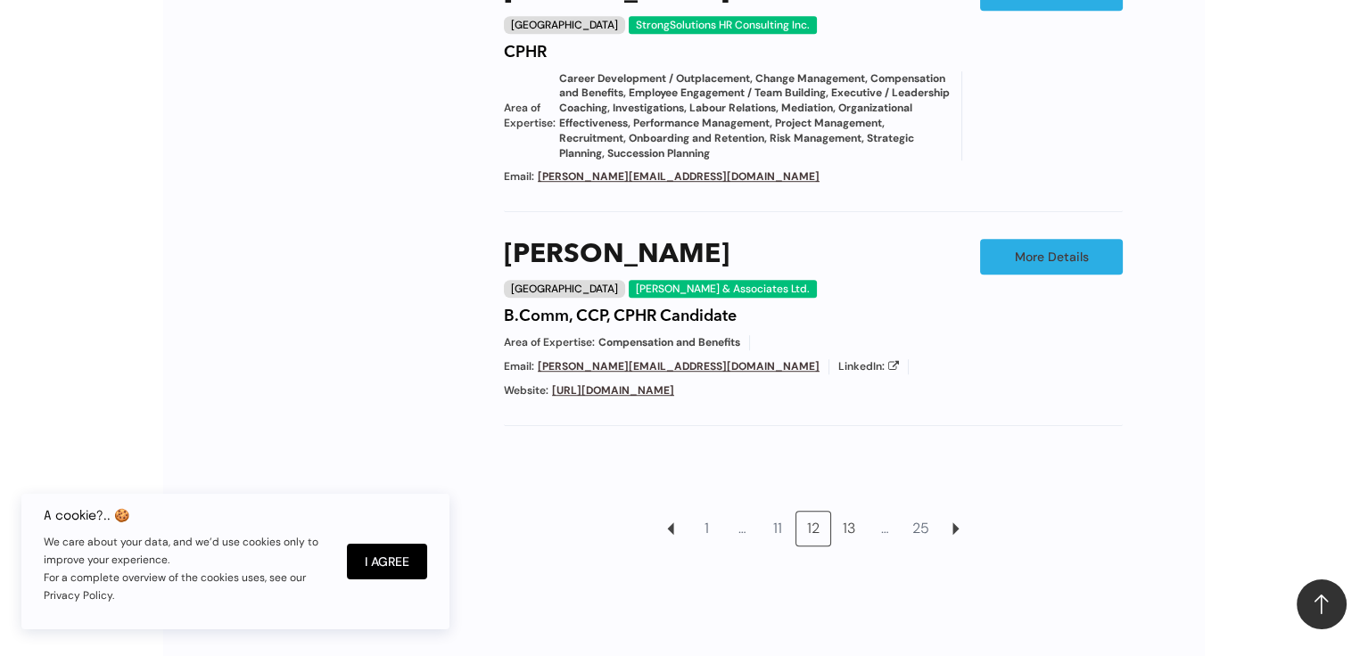
click at [852, 521] on link "13" at bounding box center [849, 529] width 34 height 34
